Goal: Task Accomplishment & Management: Manage account settings

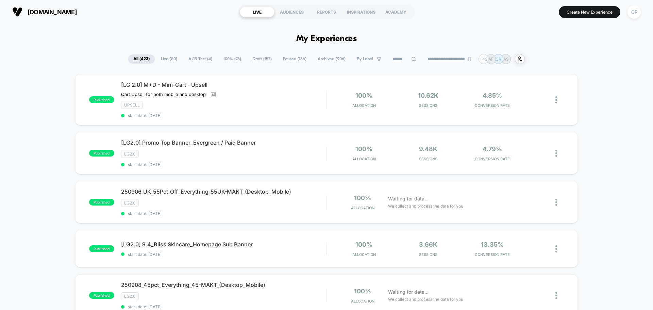
click at [195, 59] on span "A/B Test ( 4 )" at bounding box center [200, 58] width 34 height 9
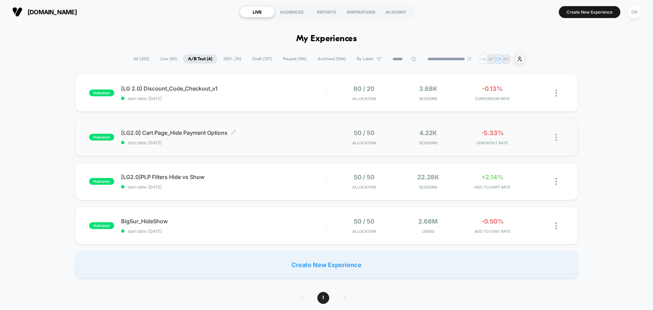
click at [274, 140] on span "start date: [DATE]" at bounding box center [223, 142] width 205 height 5
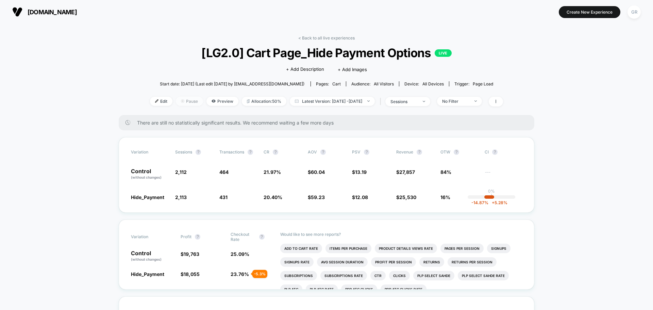
click at [184, 101] on div at bounding box center [185, 101] width 2 height 0
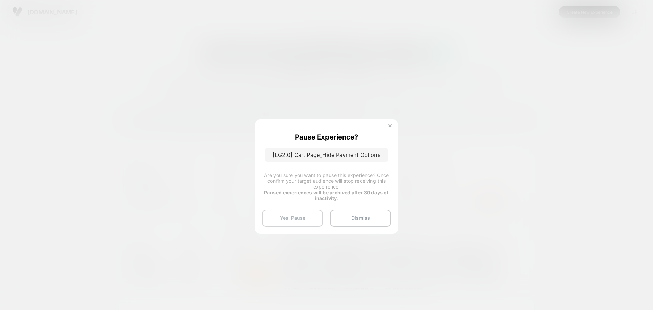
click at [302, 218] on button "Yes, Pause" at bounding box center [292, 218] width 61 height 17
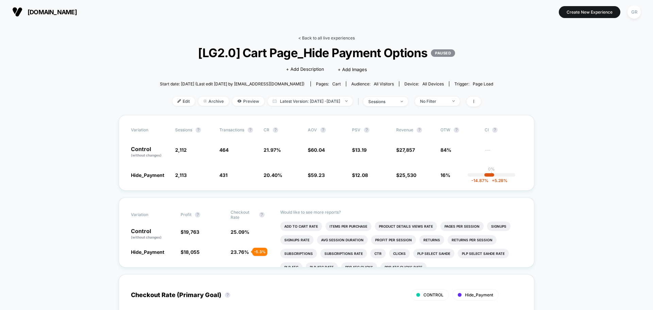
click at [312, 38] on link "< Back to all live experiences" at bounding box center [326, 37] width 56 height 5
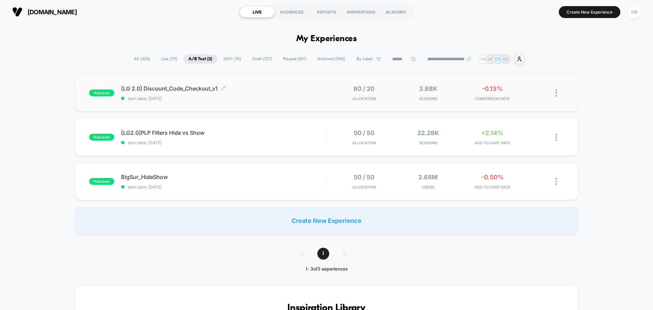
click at [254, 91] on span "[LG 2.0] Discount_Code_Checkout_v1 Click to edit experience details" at bounding box center [223, 88] width 205 height 7
click at [191, 91] on span "[LG 2.0] Discount_Code_Checkout_v1 Click to edit experience details" at bounding box center [223, 88] width 205 height 7
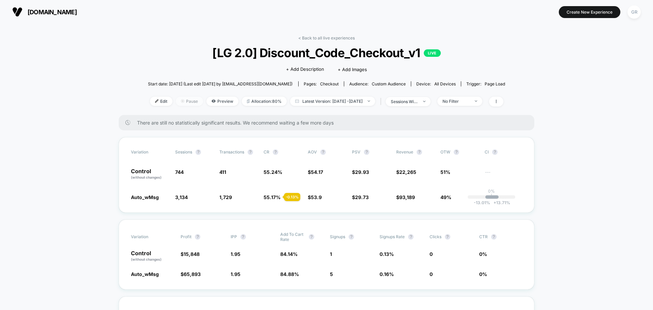
click at [178, 100] on span "Pause" at bounding box center [189, 101] width 27 height 9
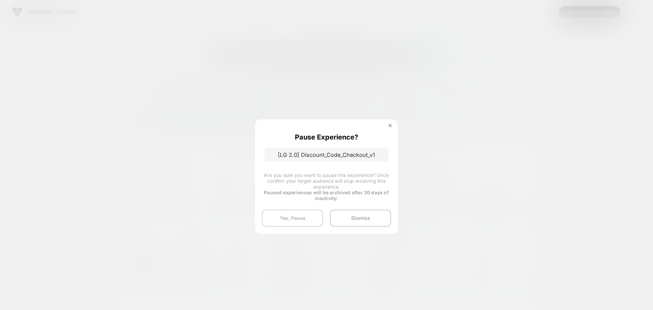
click at [281, 214] on button "Yes, Pause" at bounding box center [292, 218] width 61 height 17
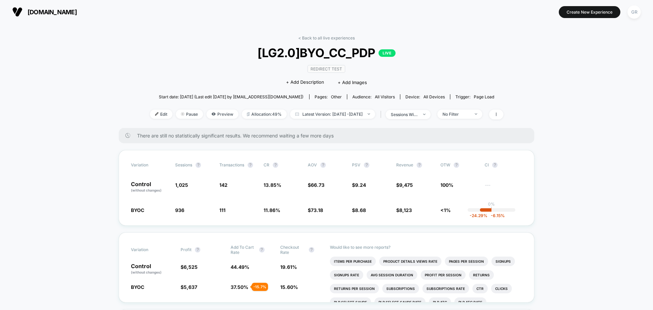
click at [320, 42] on div "< Back to all live experiences [LG2.0]BYO_CC_PDP LIVE Redirect Test Click to ed…" at bounding box center [327, 81] width 354 height 93
click at [321, 38] on link "< Back to all live experiences" at bounding box center [326, 37] width 56 height 5
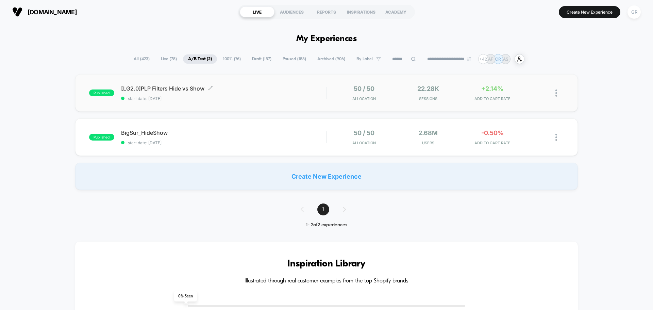
click at [269, 96] on span "start date: [DATE]" at bounding box center [223, 98] width 205 height 5
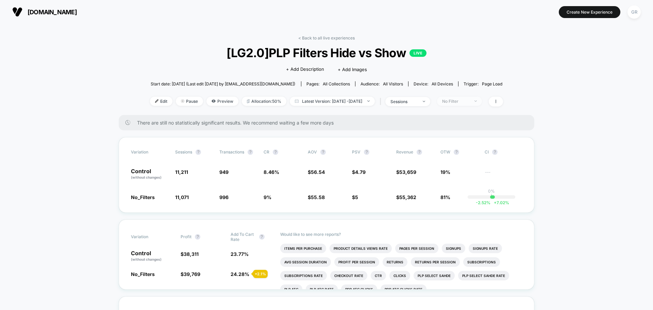
click at [470, 99] on div "No Filter" at bounding box center [455, 101] width 27 height 5
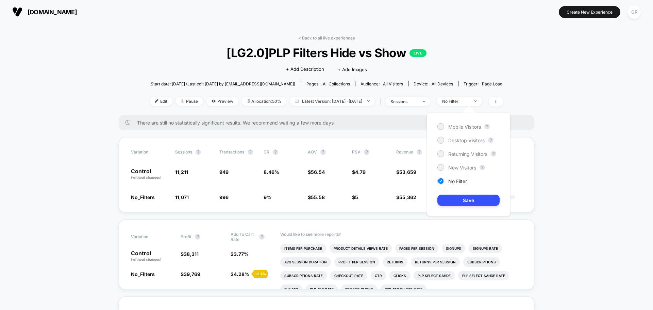
click at [449, 159] on div "Mobile Visitors ? Desktop Visitors ? Returning Visitors ? New Visitors ? No Fil…" at bounding box center [468, 165] width 83 height 104
click at [448, 156] on div "Returning Visitors" at bounding box center [463, 153] width 50 height 7
click at [459, 200] on button "Save" at bounding box center [469, 200] width 62 height 11
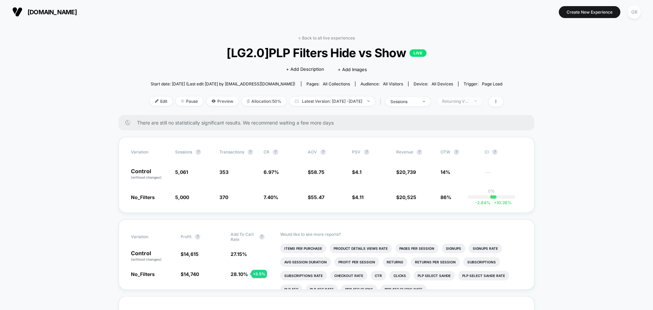
click at [467, 102] on div "Returning Visitors" at bounding box center [455, 101] width 27 height 5
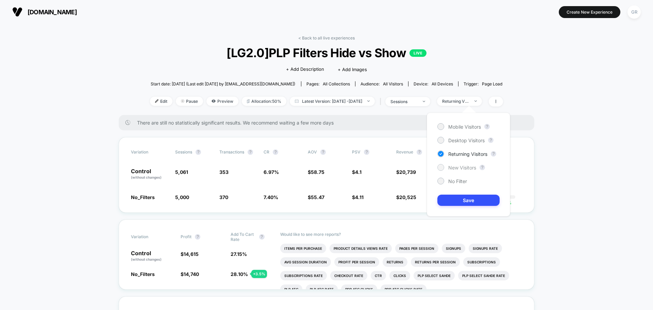
click at [448, 168] on div "New Visitors" at bounding box center [457, 167] width 39 height 7
click at [460, 198] on button "Save" at bounding box center [469, 200] width 62 height 11
